Goal: Transaction & Acquisition: Purchase product/service

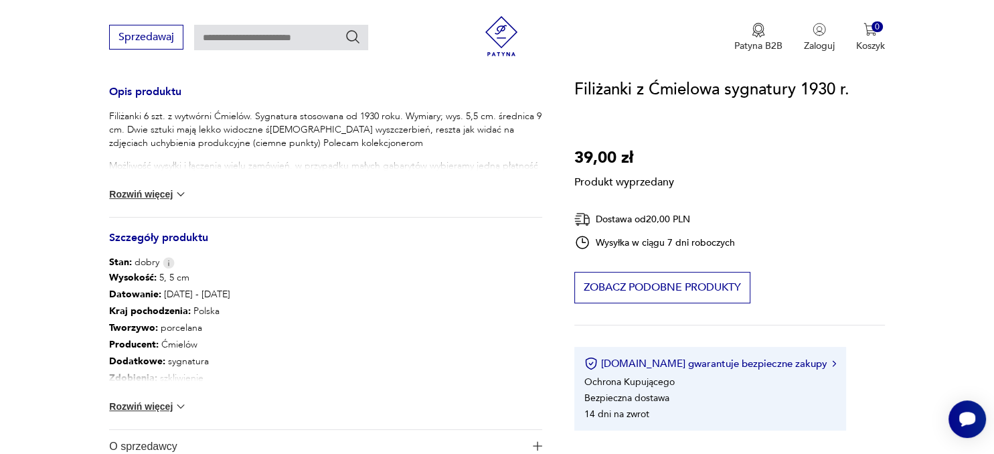
scroll to position [141, 0]
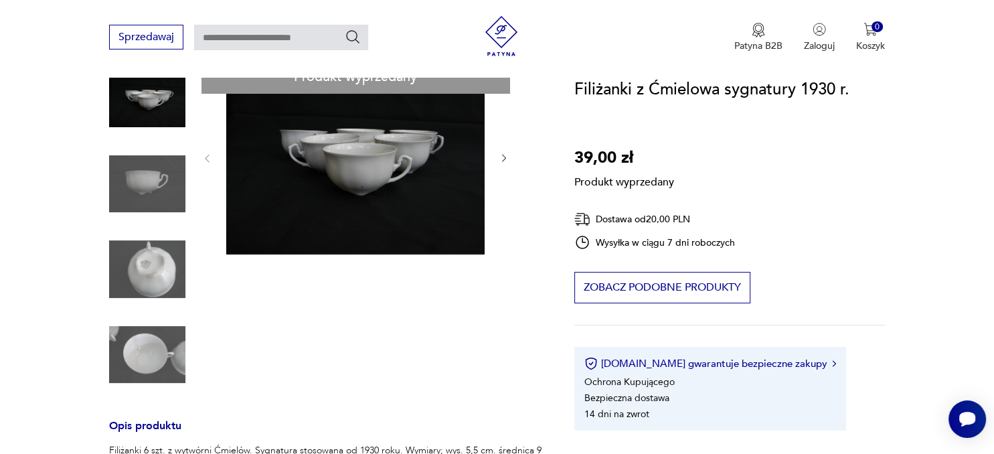
scroll to position [211, 0]
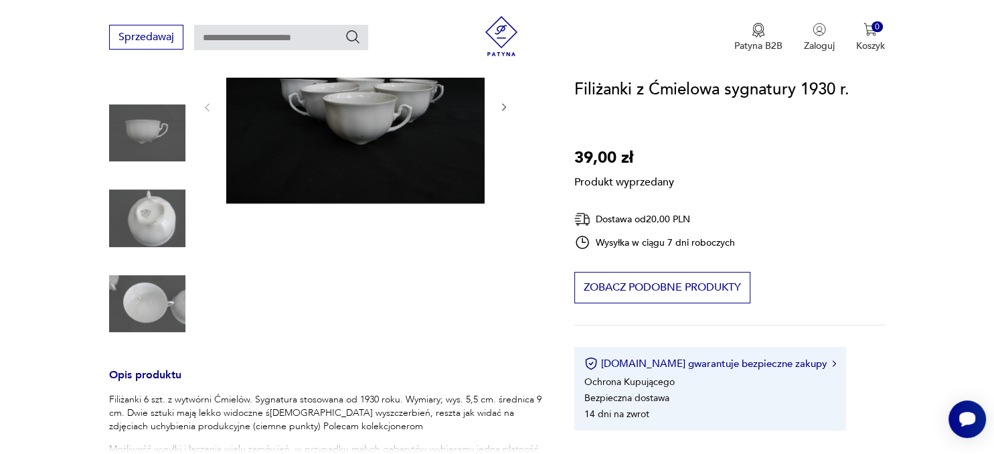
click at [149, 219] on div "Produkt wyprzedany Opis produktu Filiżanki 6 szt. z wytwórni Ćmielów. Sygnatura…" at bounding box center [325, 393] width 433 height 769
drag, startPoint x: 376, startPoint y: 277, endPoint x: 387, endPoint y: 199, distance: 79.0
click at [376, 276] on div "Produkt wyprzedany Opis produktu Filiżanki 6 szt. z wytwórni Ćmielów. Sygnatura…" at bounding box center [325, 393] width 433 height 769
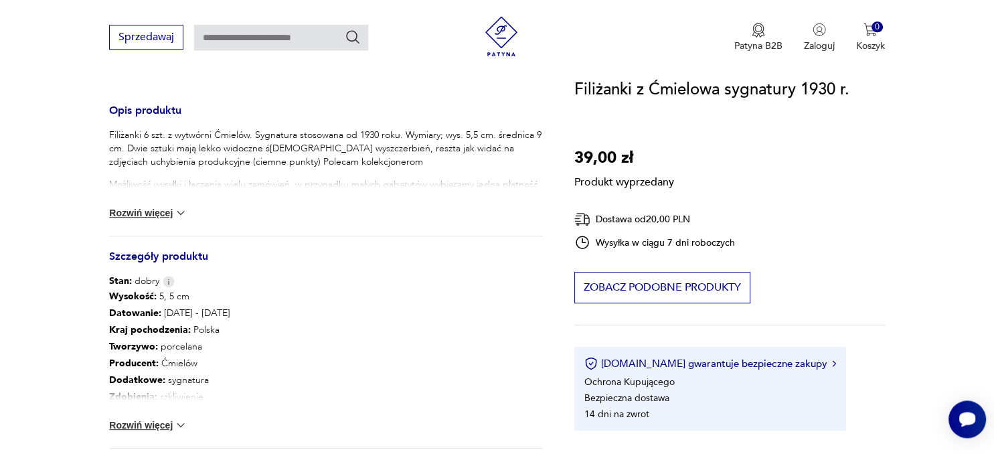
scroll to position [282, 0]
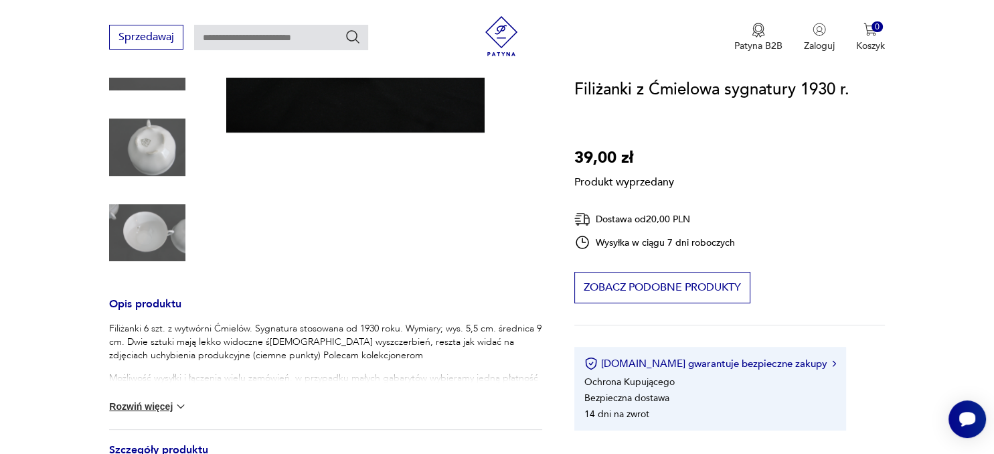
click at [147, 139] on div "Produkt wyprzedany Opis produktu Filiżanki 6 szt. z wytwórni Ćmielów. Sygnatura…" at bounding box center [325, 322] width 433 height 769
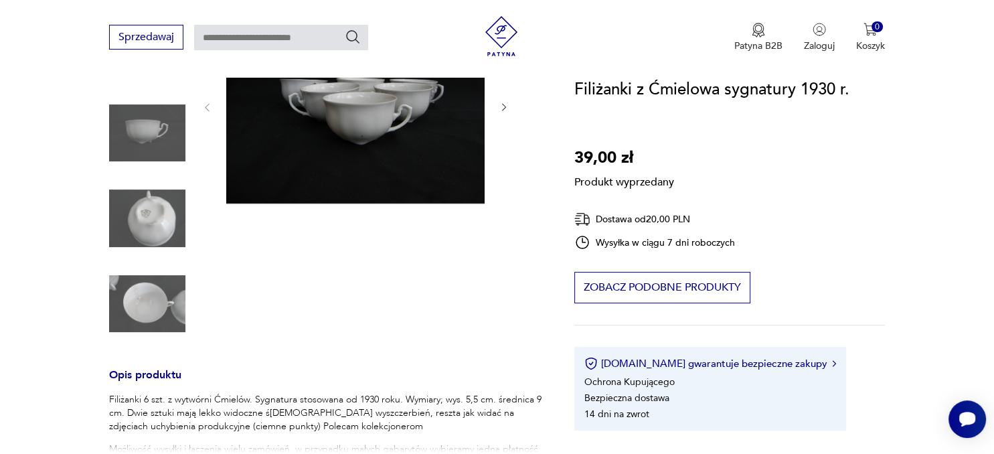
scroll to position [565, 0]
